Goal: Information Seeking & Learning: Learn about a topic

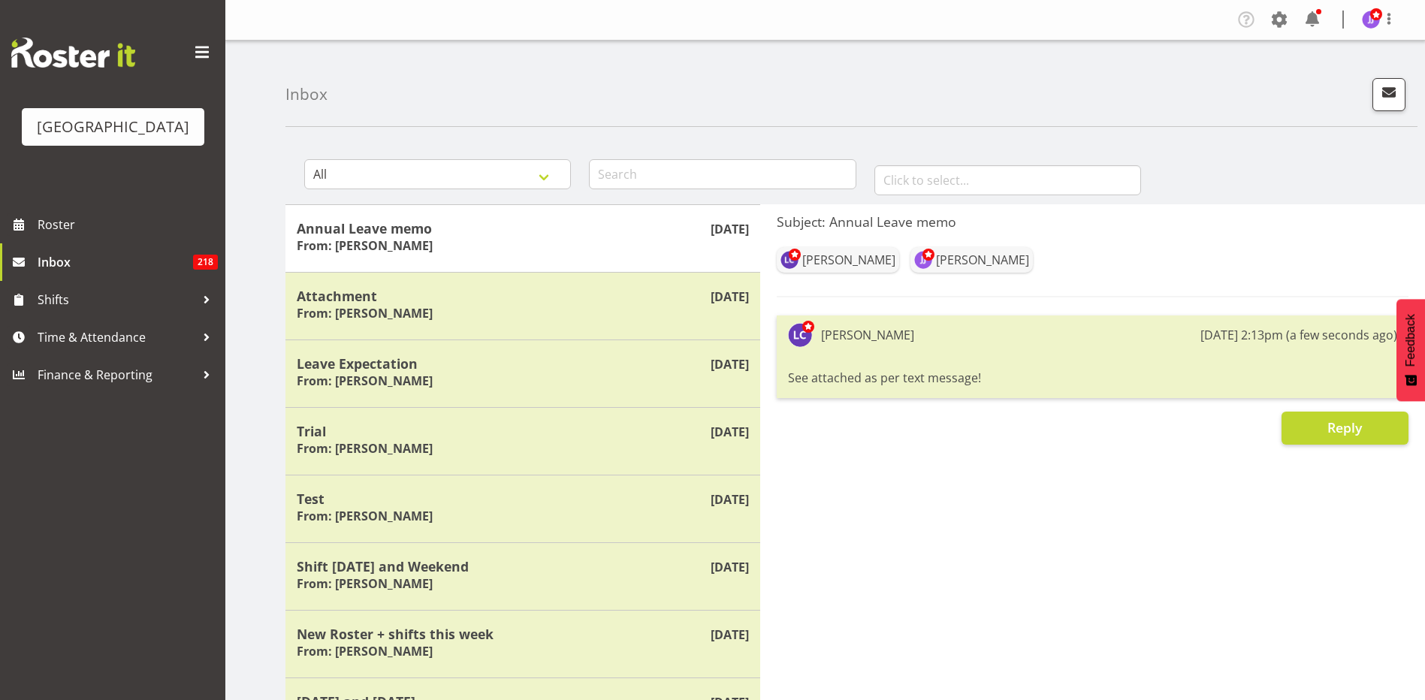
click at [978, 380] on div "See attached as per text message!" at bounding box center [1092, 378] width 609 height 26
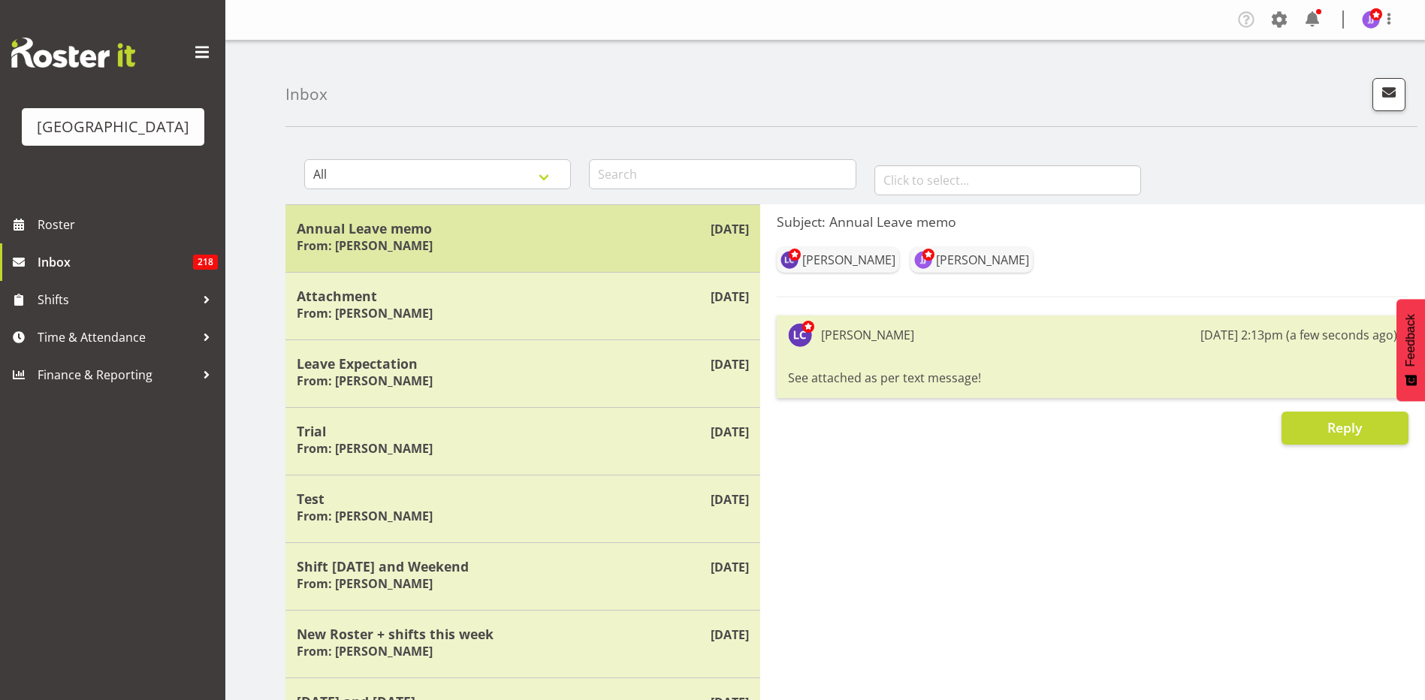
click at [486, 263] on div "[DATE] Annual Leave memo From: [PERSON_NAME]" at bounding box center [522, 238] width 475 height 68
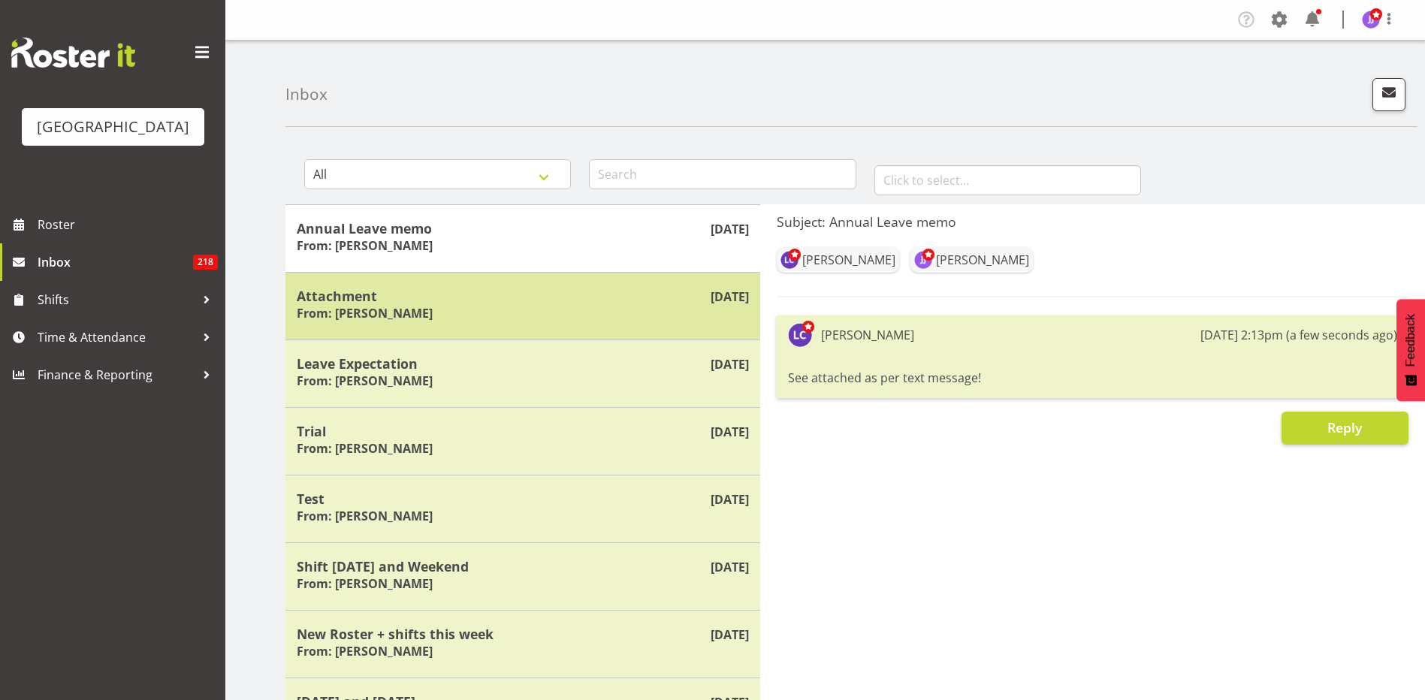
click at [447, 300] on h5 "Attachment" at bounding box center [523, 296] width 452 height 17
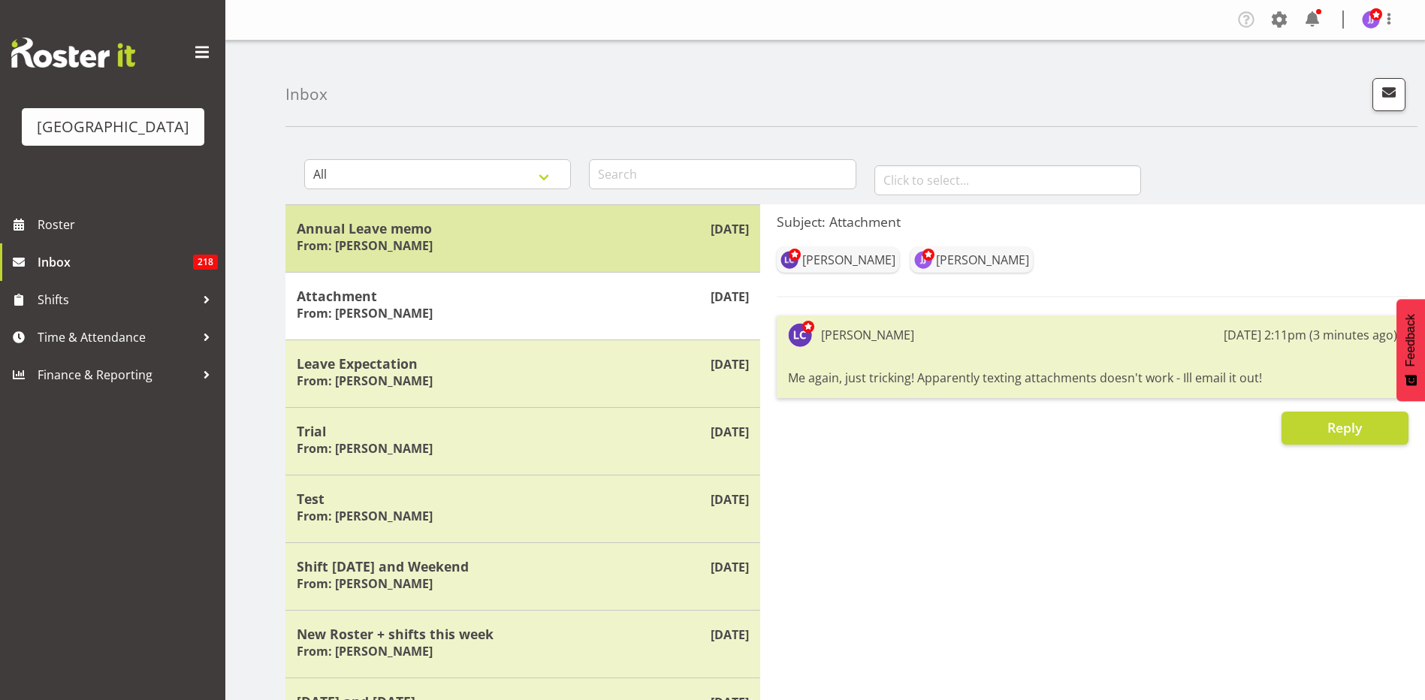
click at [448, 247] on div "Annual Leave memo From: [PERSON_NAME]" at bounding box center [523, 238] width 452 height 37
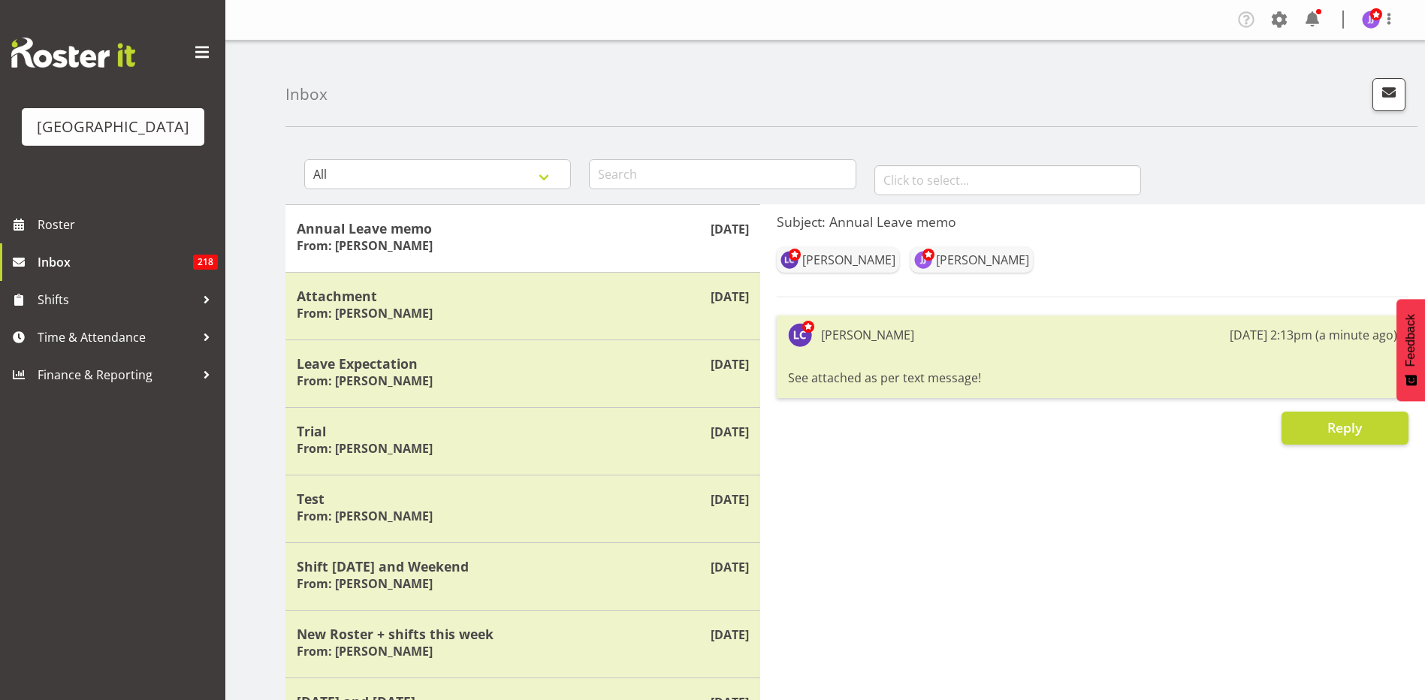
drag, startPoint x: 843, startPoint y: 247, endPoint x: 846, endPoint y: 258, distance: 11.7
click at [841, 252] on div "[PERSON_NAME]" at bounding box center [838, 260] width 122 height 26
drag, startPoint x: 898, startPoint y: 294, endPoint x: 916, endPoint y: 309, distance: 23.6
click at [916, 309] on div "Subject: Annual Leave memo Laurie Cook Jade Johnson Laurie Cook 18th Aug 2:13pm…" at bounding box center [1093, 328] width 632 height 231
drag, startPoint x: 981, startPoint y: 350, endPoint x: 1021, endPoint y: 322, distance: 48.6
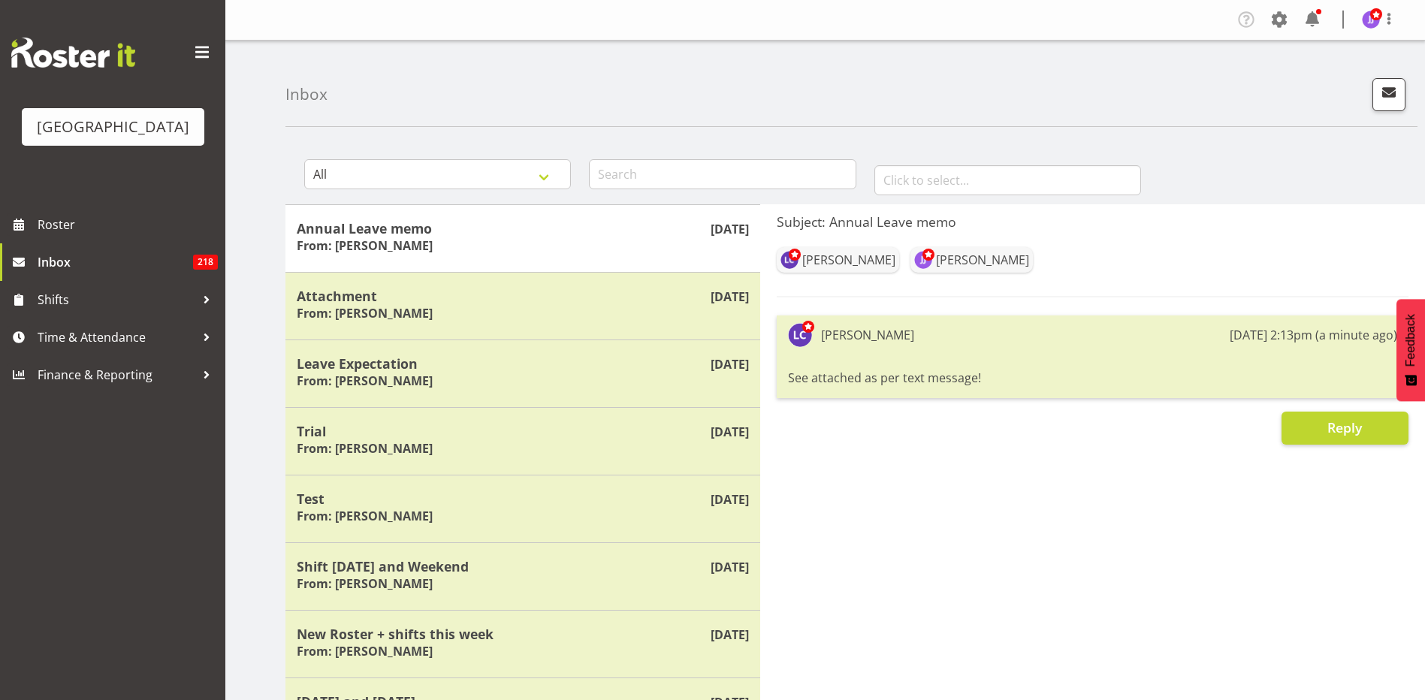
click at [982, 350] on div "Laurie Cook 18th Aug 2:13pm (a minute ago) See attached as per text message!" at bounding box center [1093, 356] width 632 height 83
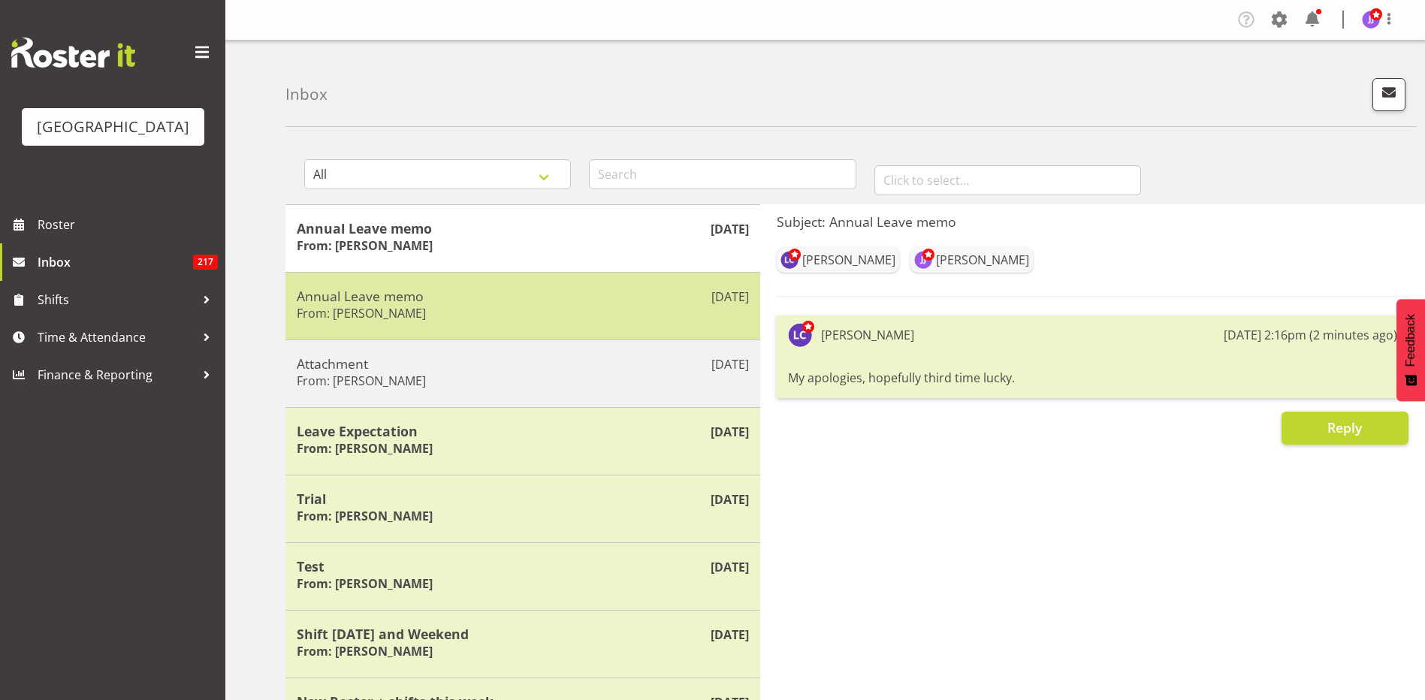
click at [515, 313] on div "Annual Leave memo From: [PERSON_NAME]" at bounding box center [523, 306] width 452 height 37
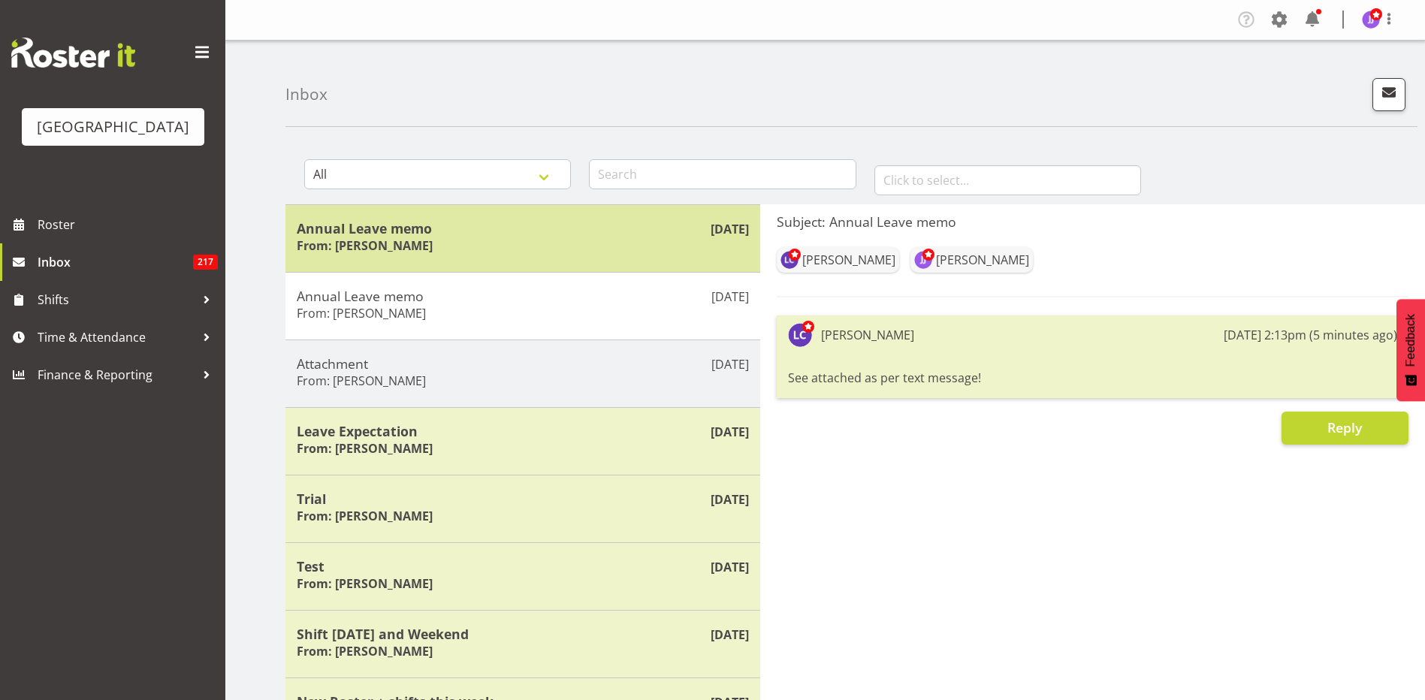
click at [513, 259] on div "[DATE] Annual Leave memo From: [PERSON_NAME]" at bounding box center [522, 238] width 475 height 68
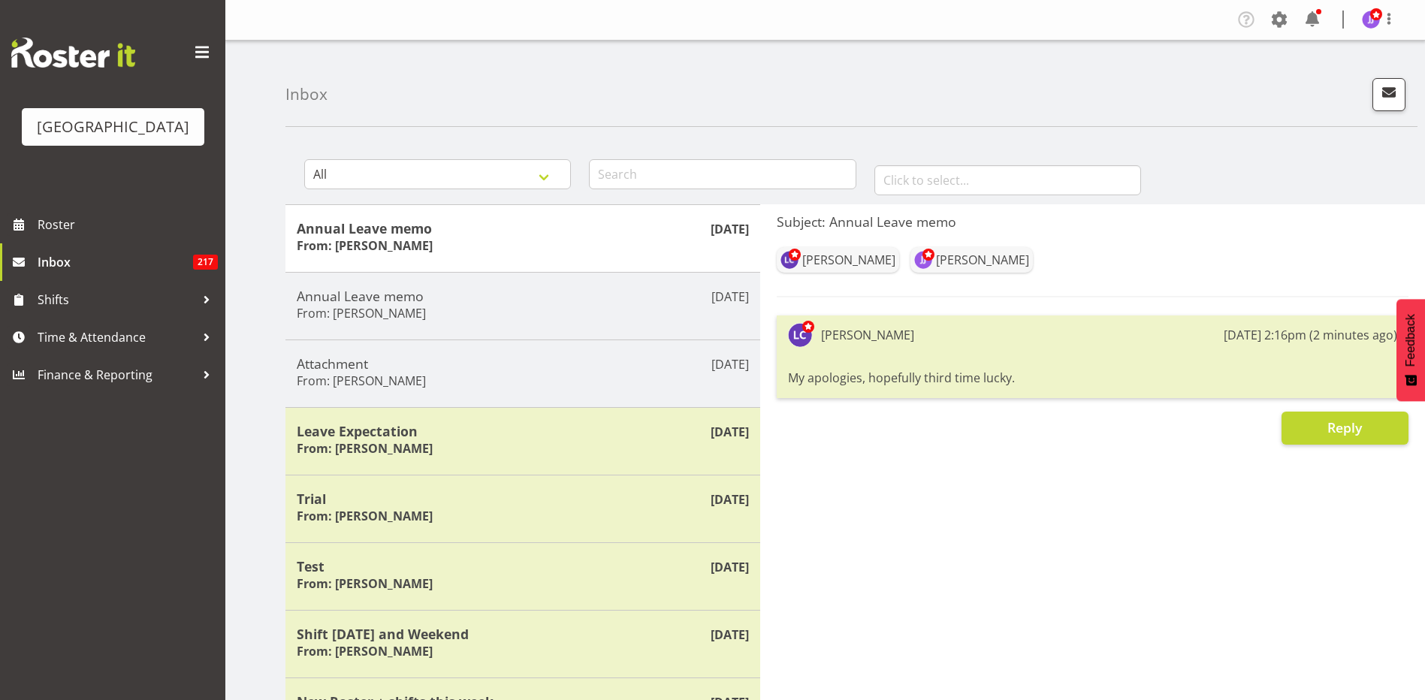
click at [903, 379] on div "My apologies, hopefully third time lucky." at bounding box center [1092, 378] width 609 height 26
